Goal: Task Accomplishment & Management: Use online tool/utility

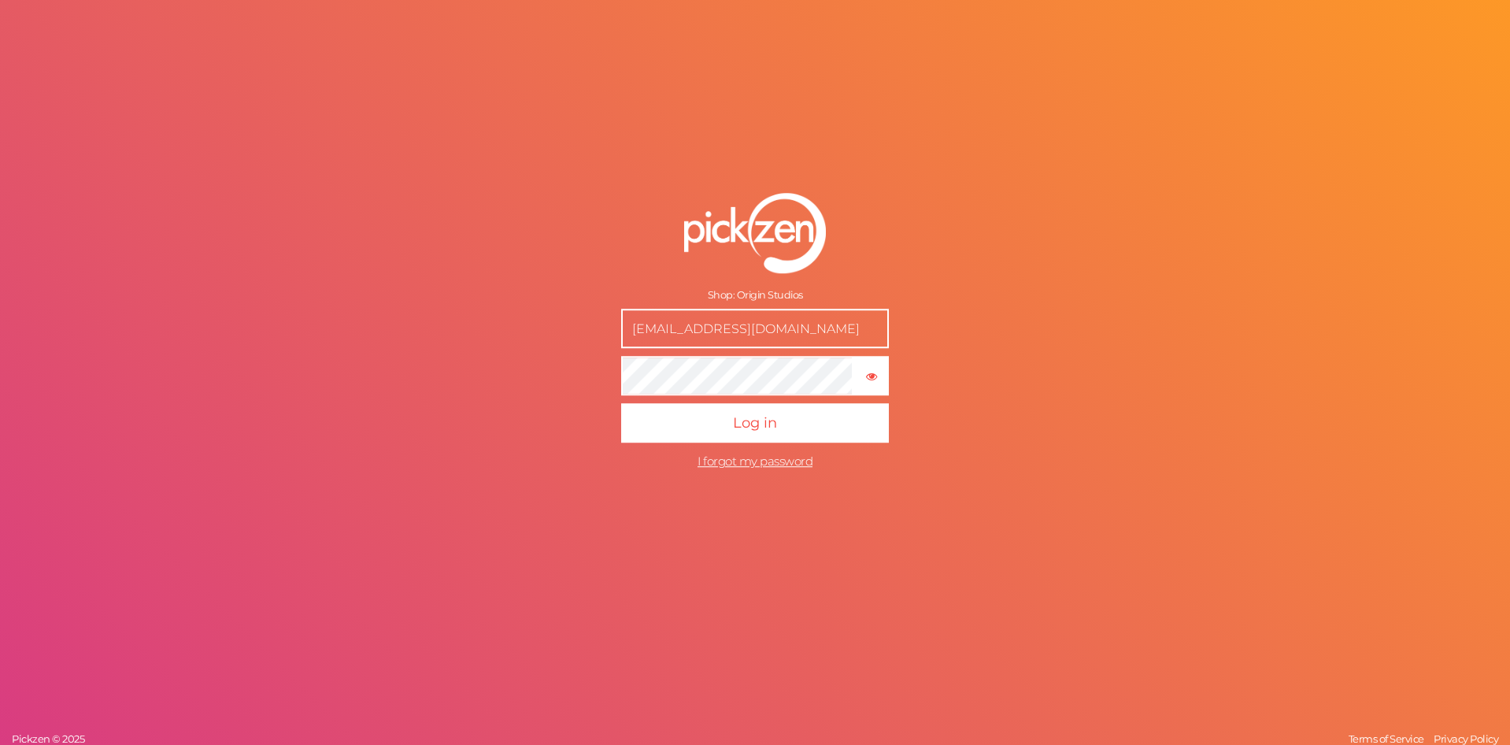
click at [621, 404] on button "Log in" at bounding box center [755, 423] width 268 height 39
click at [883, 373] on form "Shop: Origin Studios [EMAIL_ADDRESS][DOMAIN_NAME] × Show password Log in I forg…" at bounding box center [755, 335] width 394 height 348
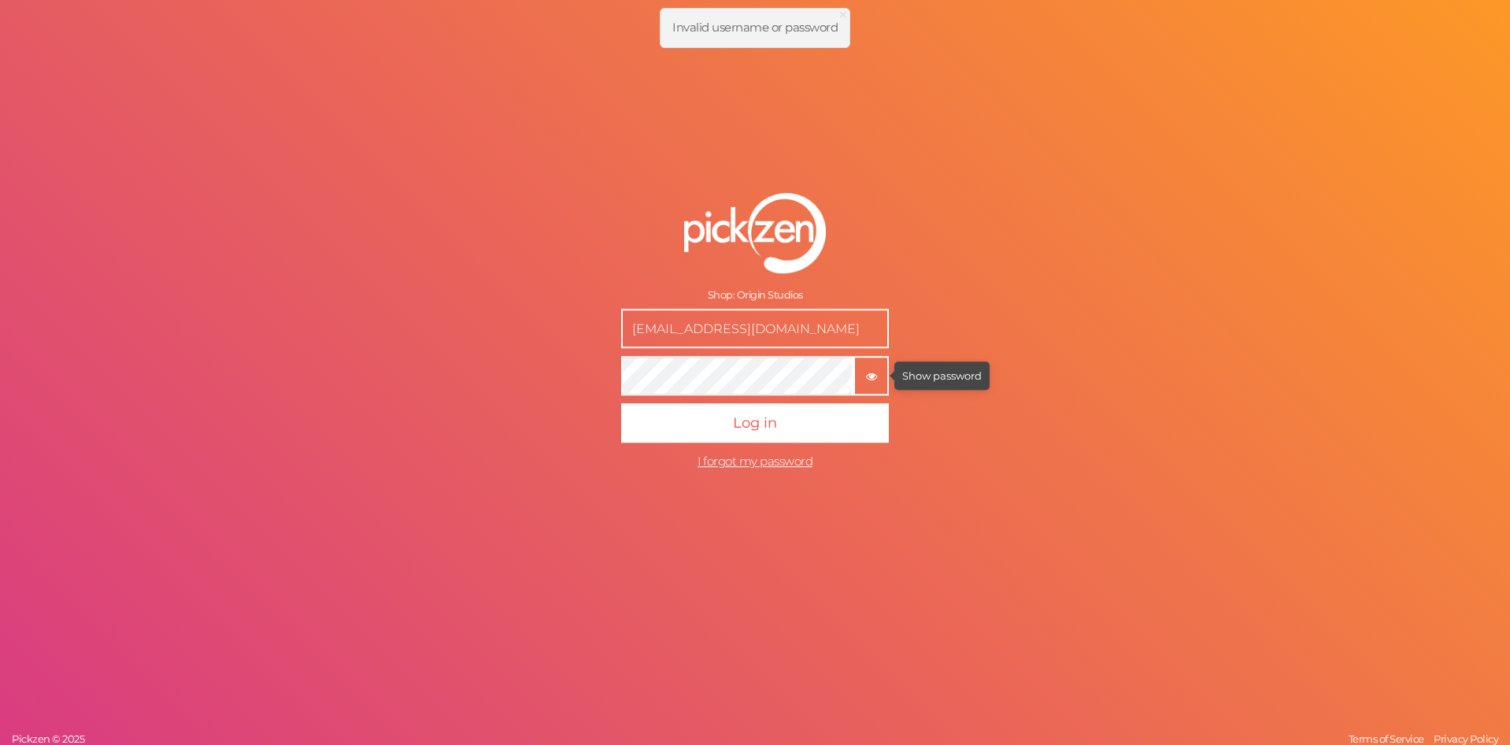
click at [880, 377] on tooltip "× Show password" at bounding box center [871, 376] width 32 height 12
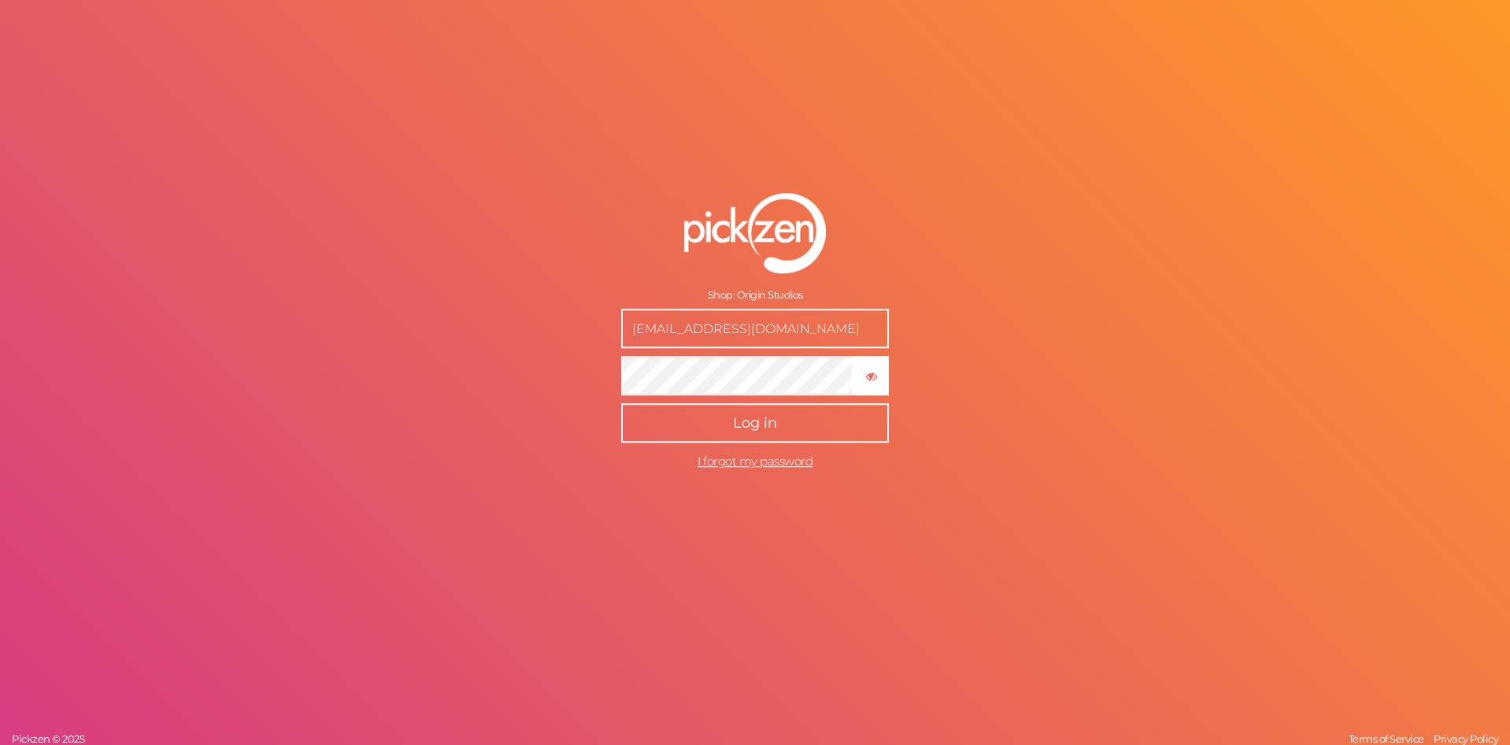
click at [809, 409] on button "Log in" at bounding box center [755, 423] width 268 height 39
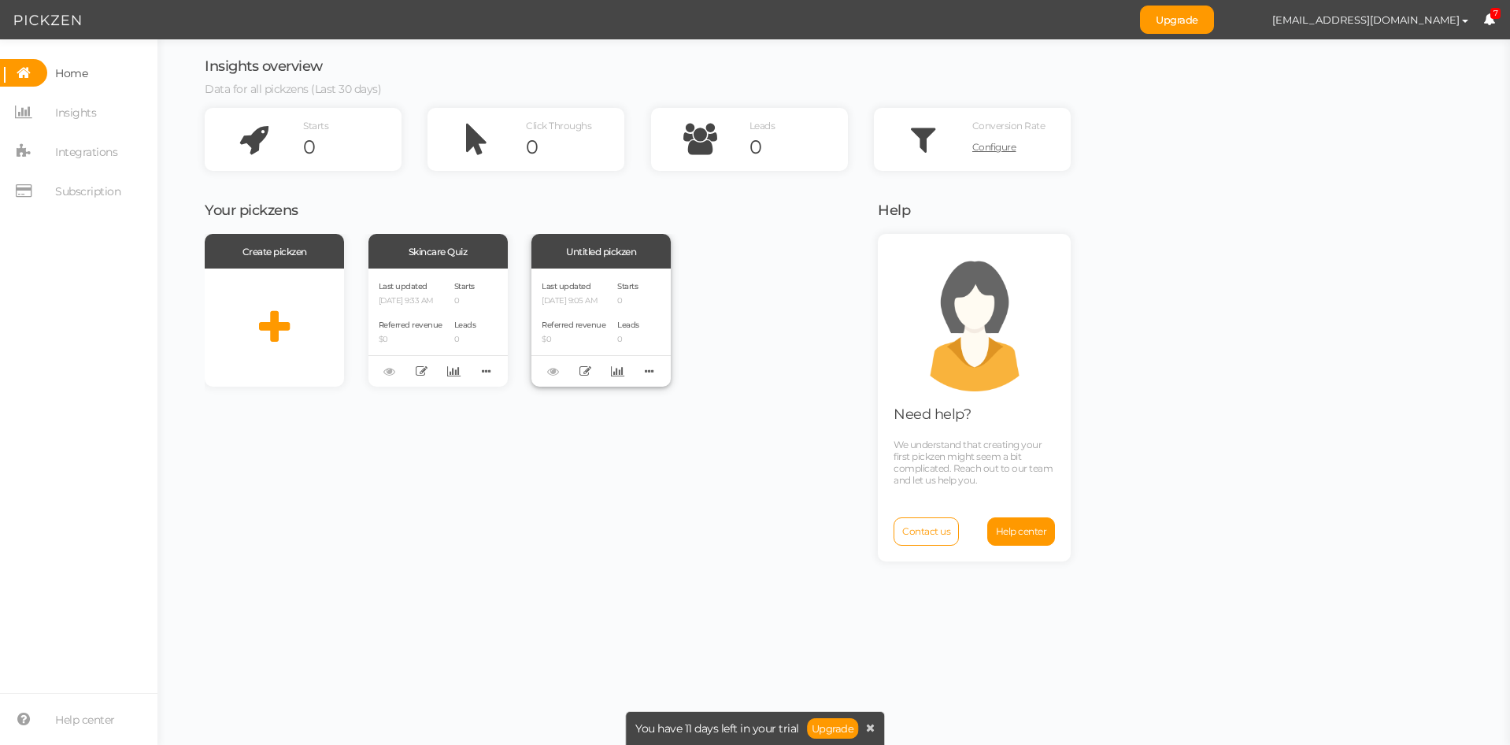
click at [607, 239] on div "Your pickzens Create pickzen Skincare Quiz Last updated [DATE] 9:33 AM Referred…" at bounding box center [532, 466] width 654 height 550
click at [606, 244] on div "Untitled pickzen" at bounding box center [601, 251] width 139 height 35
click at [487, 271] on div "Last updated [DATE] 9:33 AM Referred revenue $0 Starts 0 Leads 0" at bounding box center [438, 328] width 139 height 118
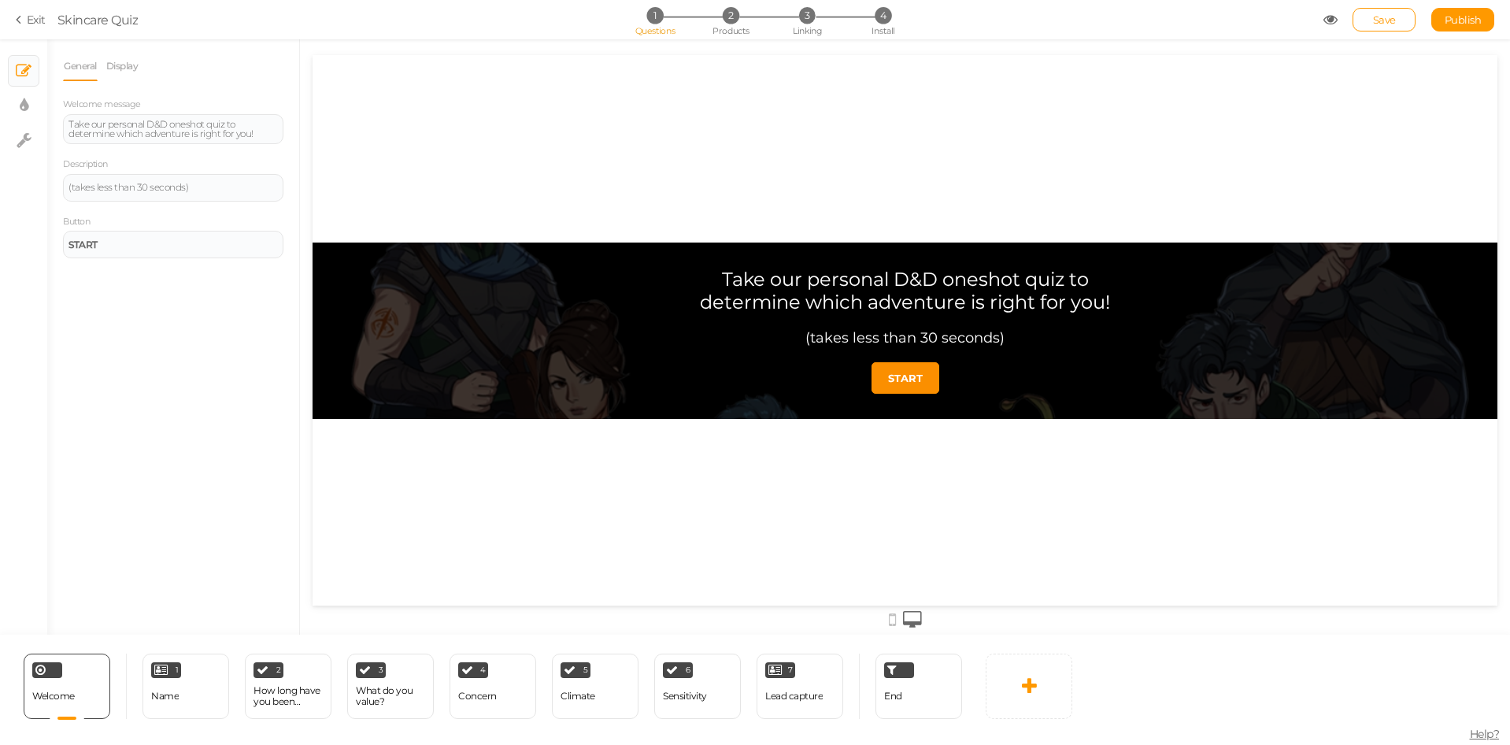
click at [670, 379] on div "Take our personal D&D oneshot quiz to determine which adventure is right for yo…" at bounding box center [905, 331] width 473 height 176
click at [32, 99] on link "× Display settings" at bounding box center [24, 106] width 30 height 30
select select "2"
select select "montserrat"
select select "fade"
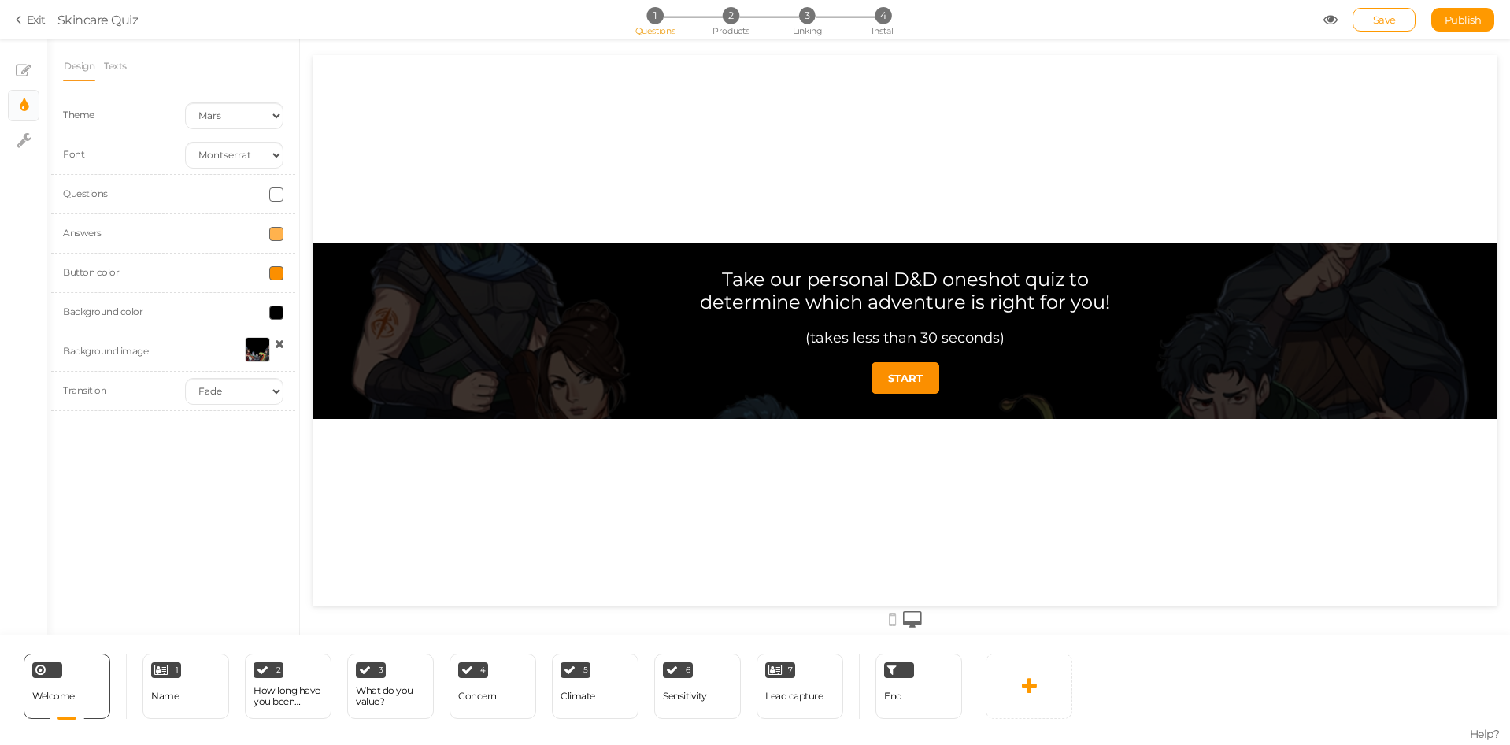
click at [252, 357] on div at bounding box center [257, 349] width 25 height 25
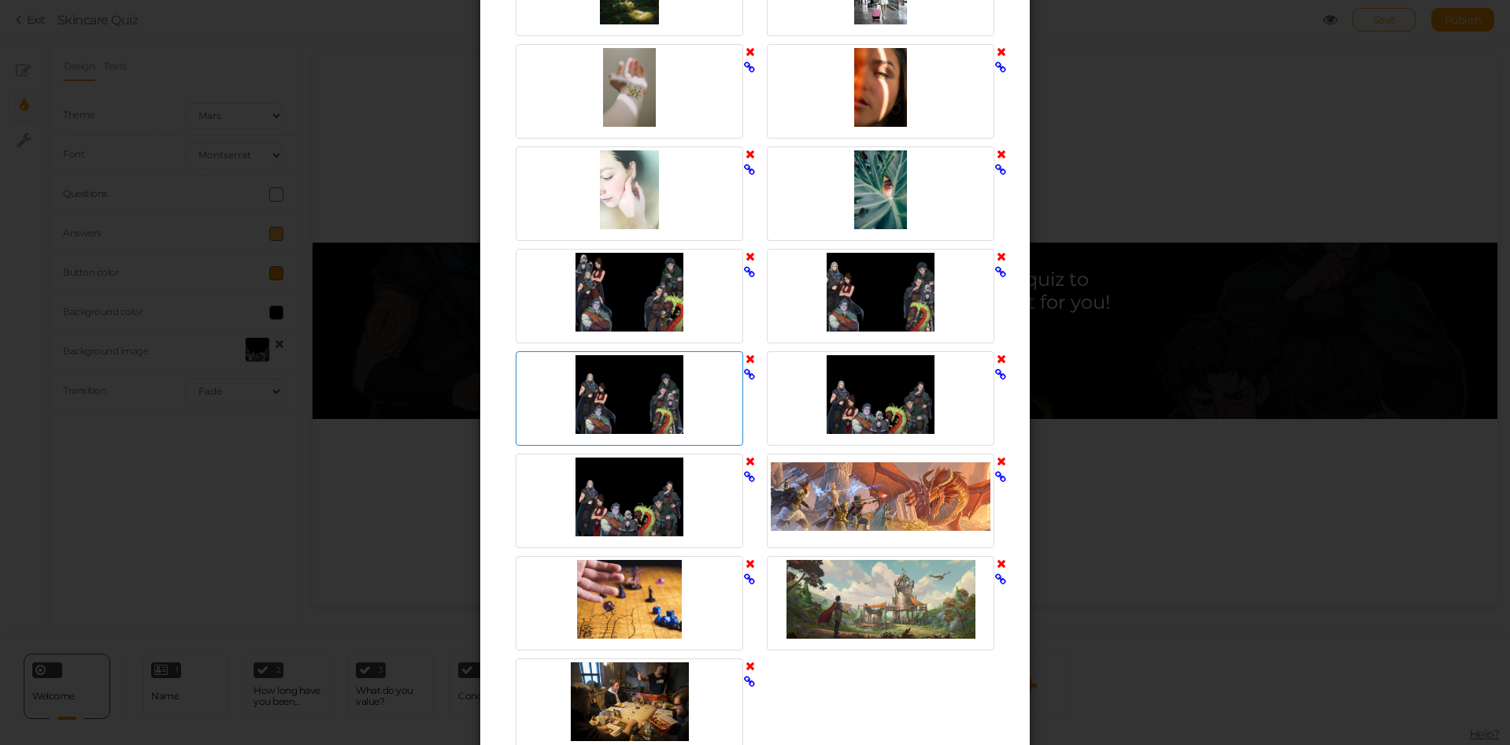
scroll to position [789, 0]
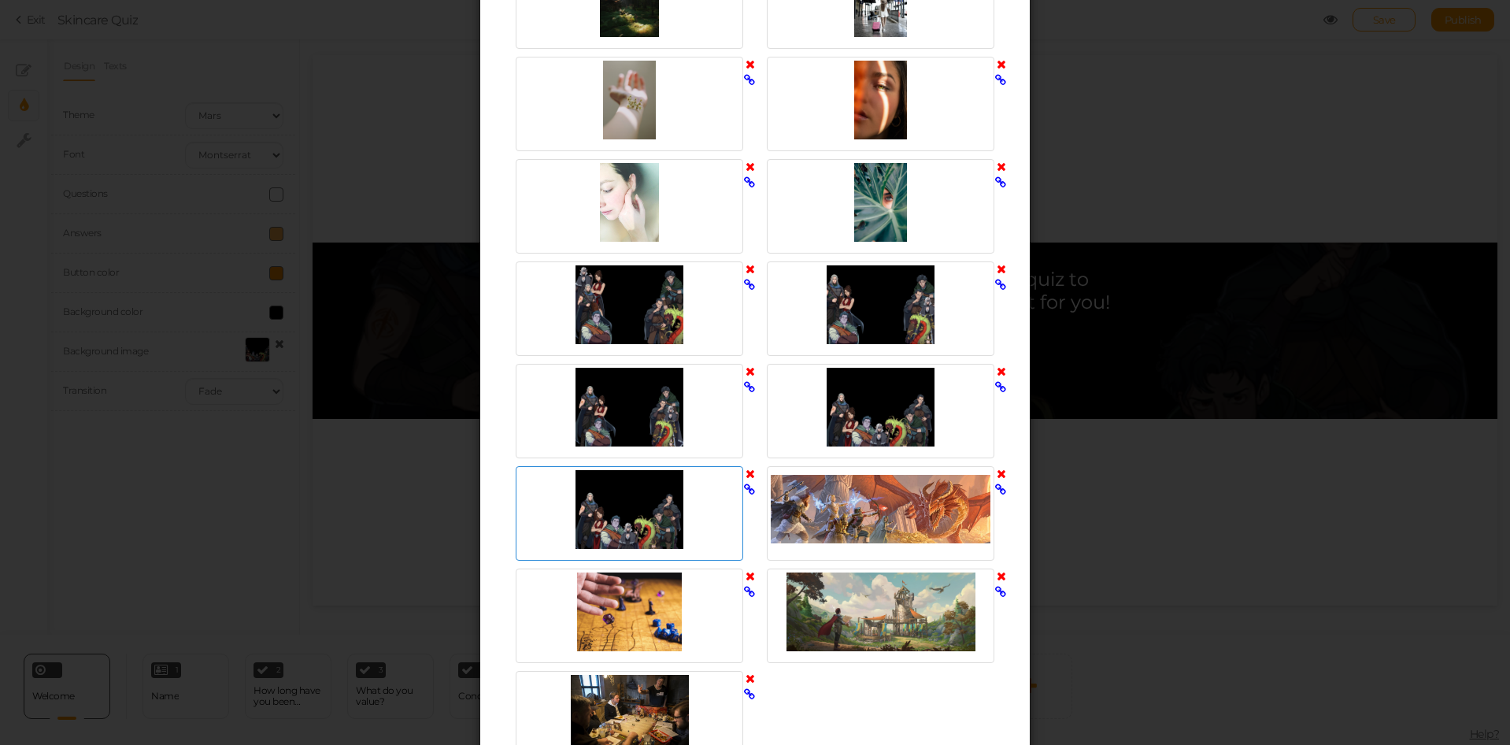
click at [640, 501] on div at bounding box center [630, 509] width 220 height 79
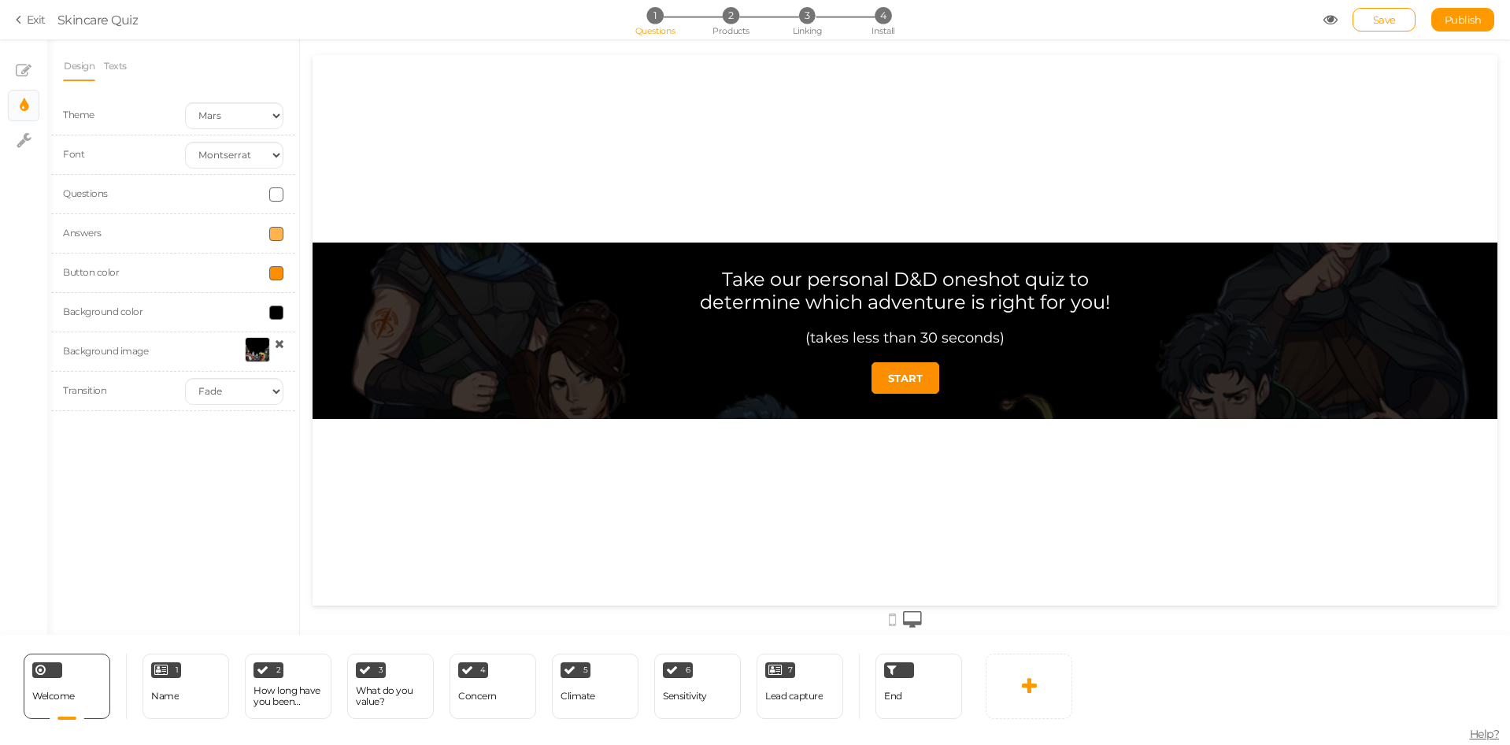
click at [260, 351] on div at bounding box center [257, 349] width 25 height 25
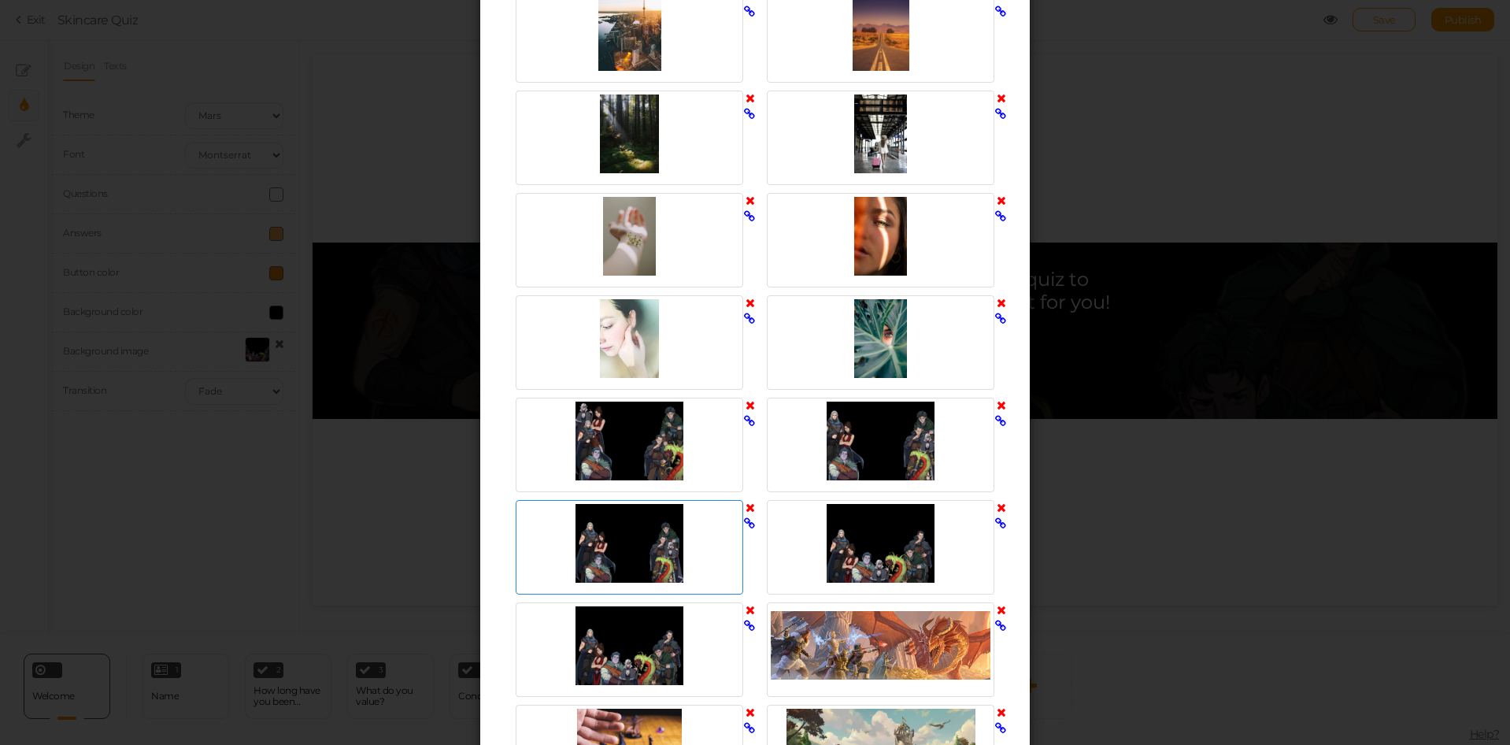
scroll to position [709, 0]
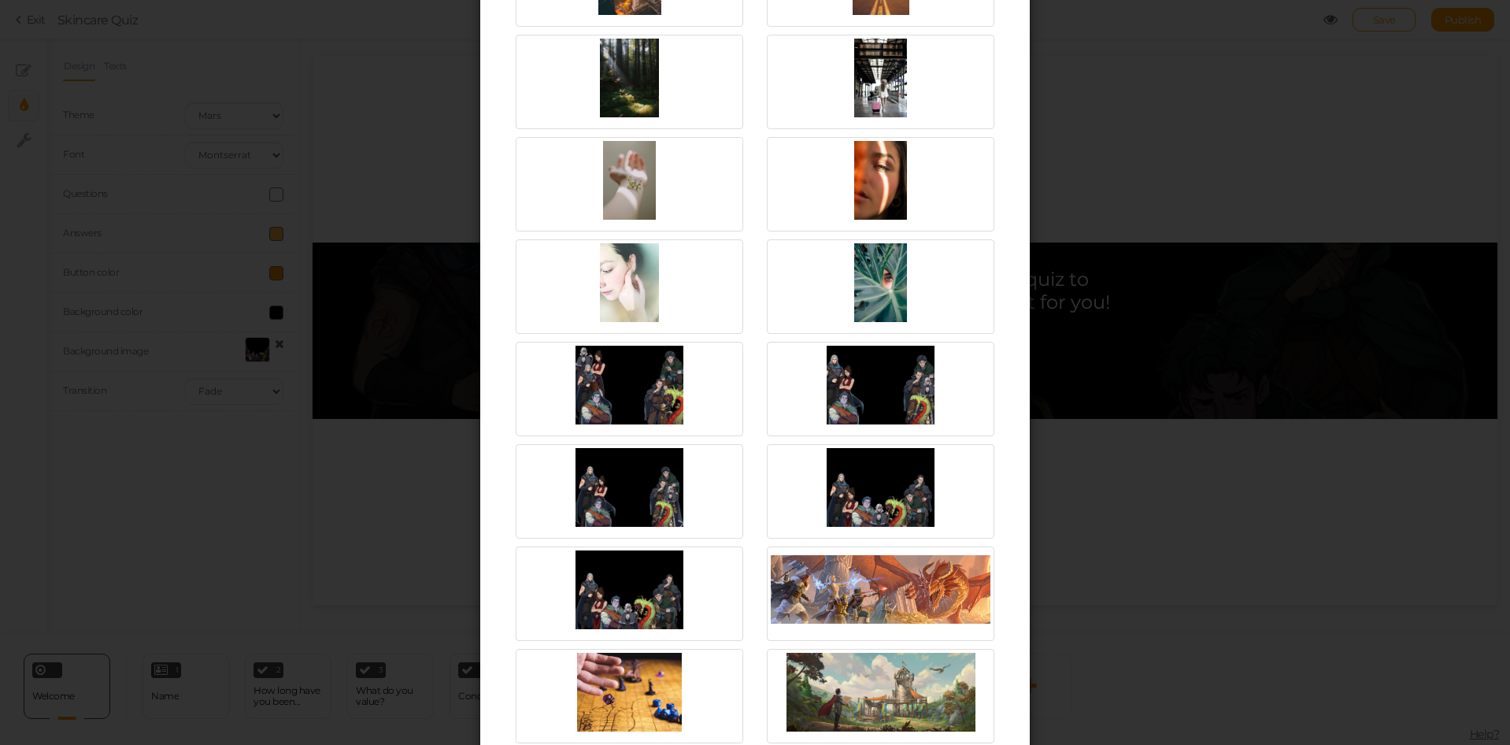
drag, startPoint x: 618, startPoint y: 515, endPoint x: 490, endPoint y: 563, distance: 137.1
click at [489, 563] on div "Select image Upload URL Also, drop an image here to upload. Close" at bounding box center [755, 176] width 550 height 1674
click at [744, 471] on icon at bounding box center [749, 467] width 11 height 12
click at [745, 467] on icon at bounding box center [749, 467] width 11 height 12
click at [805, 55] on div "× Close Image URL: [URL][DOMAIN_NAME]" at bounding box center [755, 35] width 155 height 55
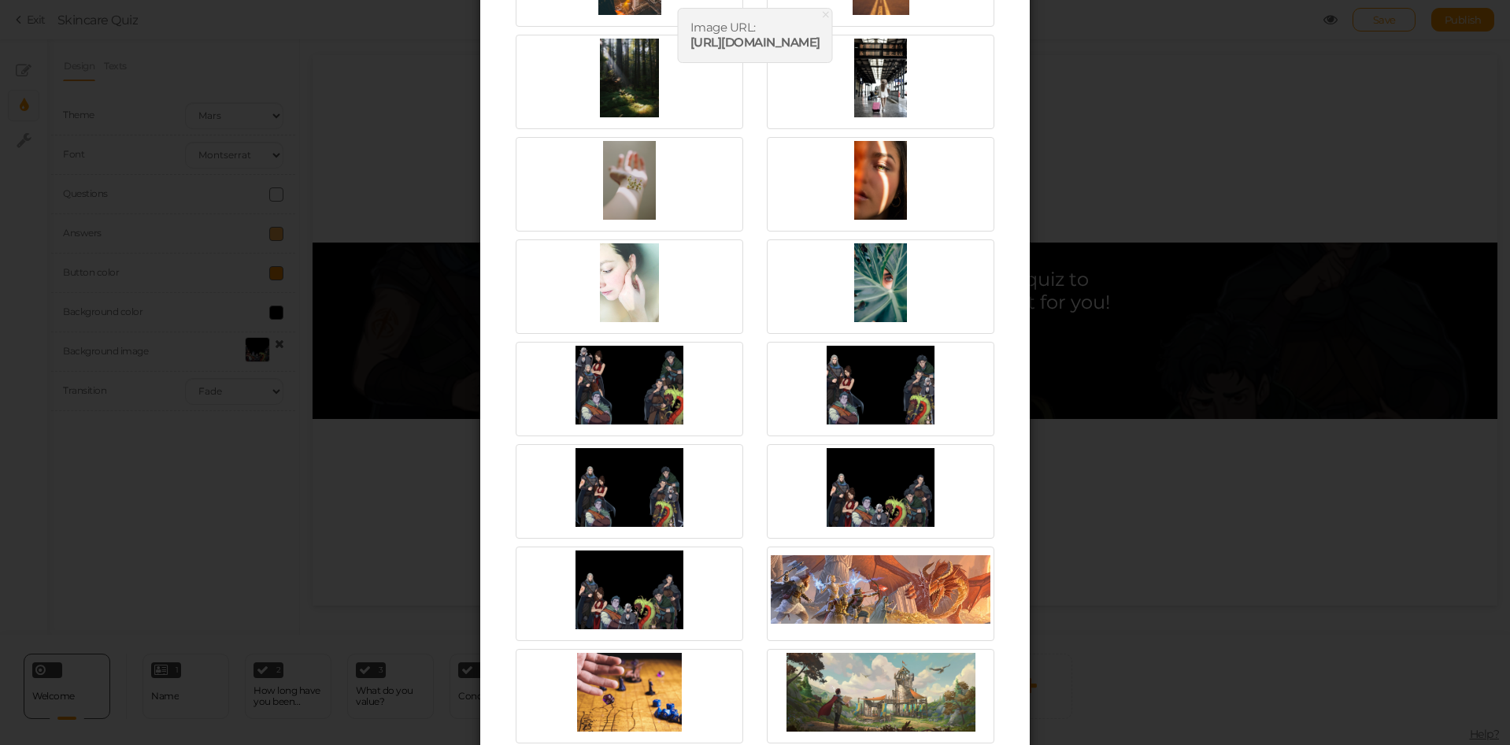
click at [807, 48] on b "[URL][DOMAIN_NAME]" at bounding box center [756, 42] width 130 height 15
copy div "[URL][DOMAIN_NAME] × Close A wider screen is needed to use the Pickzen builder"
click at [744, 568] on icon at bounding box center [749, 570] width 11 height 12
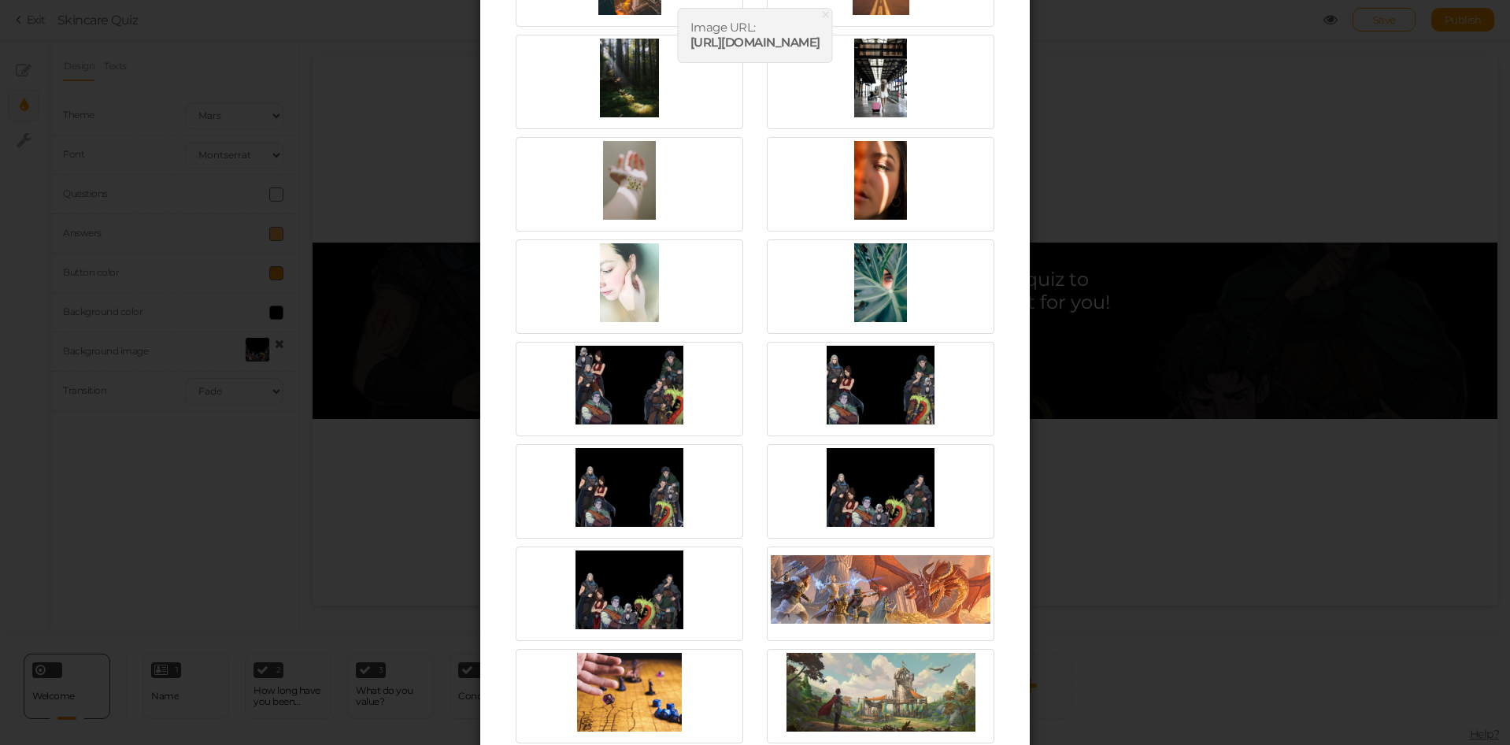
click at [802, 54] on div "× Close Image URL: [URL][DOMAIN_NAME]" at bounding box center [755, 35] width 155 height 55
click at [802, 46] on b "[URL][DOMAIN_NAME]" at bounding box center [756, 42] width 130 height 15
click at [803, 44] on b "[URL][DOMAIN_NAME]" at bounding box center [756, 42] width 130 height 15
copy div "[URL][DOMAIN_NAME] × Close A wider screen is needed to use the Pickzen builder"
